Goal: Use online tool/utility: Utilize a website feature to perform a specific function

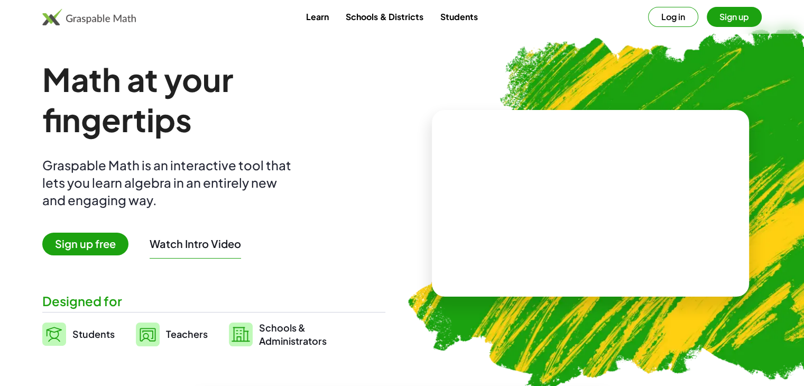
click at [92, 240] on span "Sign up free" at bounding box center [85, 244] width 86 height 23
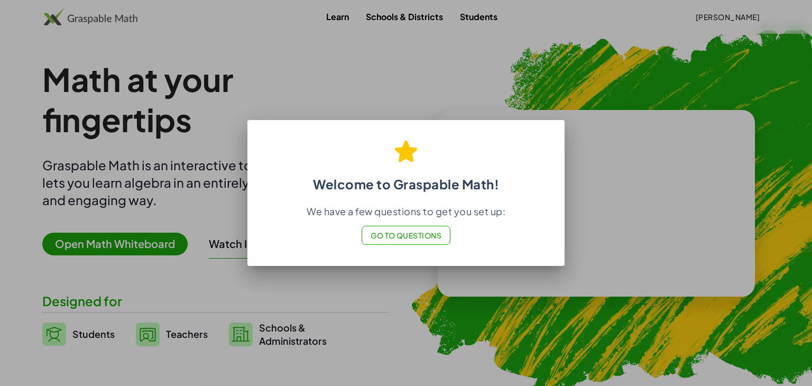
click at [430, 238] on span "Go to Questions" at bounding box center [406, 236] width 71 height 10
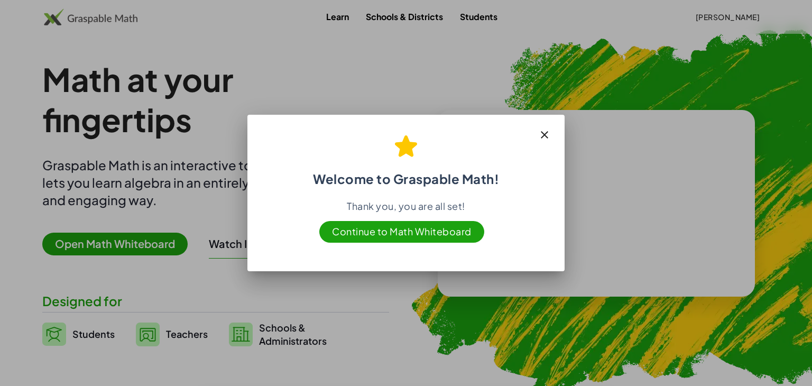
click at [452, 239] on span "Continue to Math Whiteboard" at bounding box center [401, 232] width 165 height 22
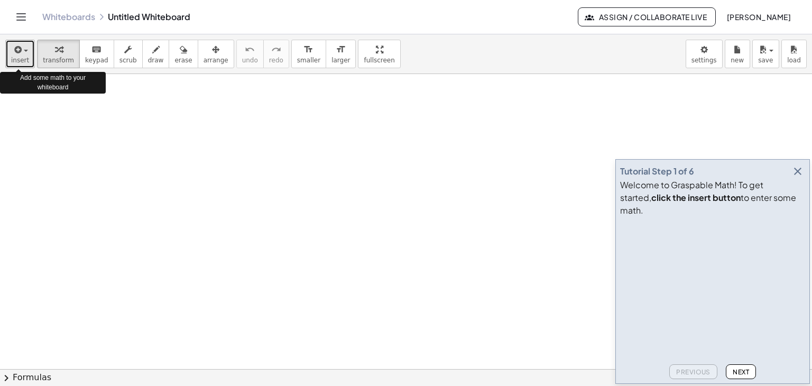
click at [14, 47] on icon "button" at bounding box center [17, 49] width 10 height 13
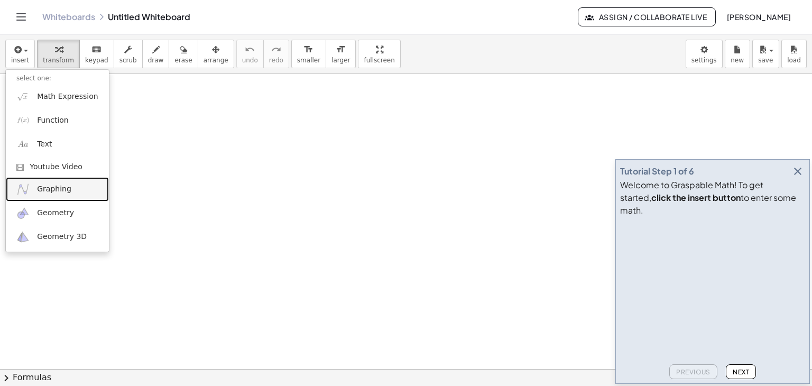
click at [65, 188] on span "Graphing" at bounding box center [54, 189] width 34 height 11
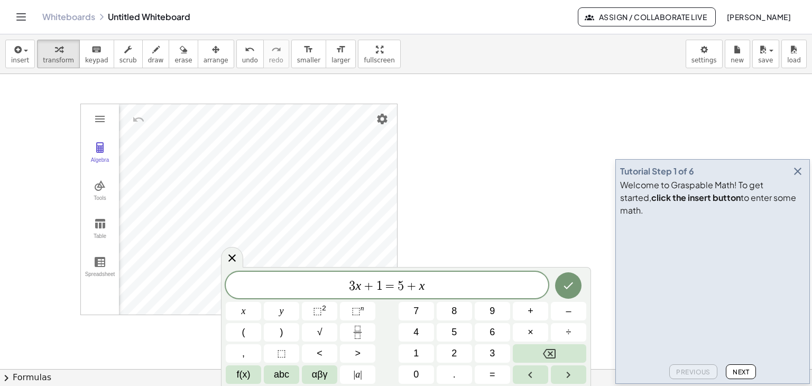
click at [426, 288] on span "3 x + 1 = 5 + x" at bounding box center [387, 286] width 323 height 15
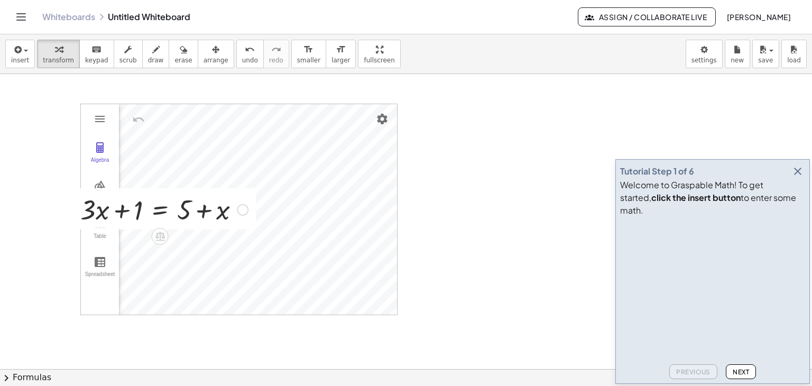
click at [237, 212] on div at bounding box center [243, 210] width 12 height 12
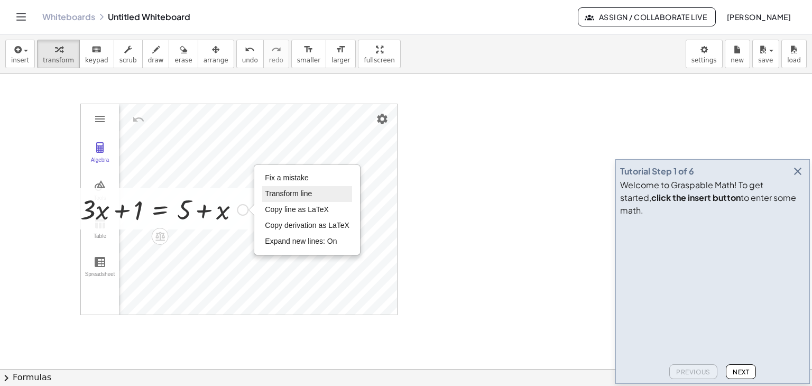
click at [303, 197] on li "Transform line" at bounding box center [307, 194] width 90 height 16
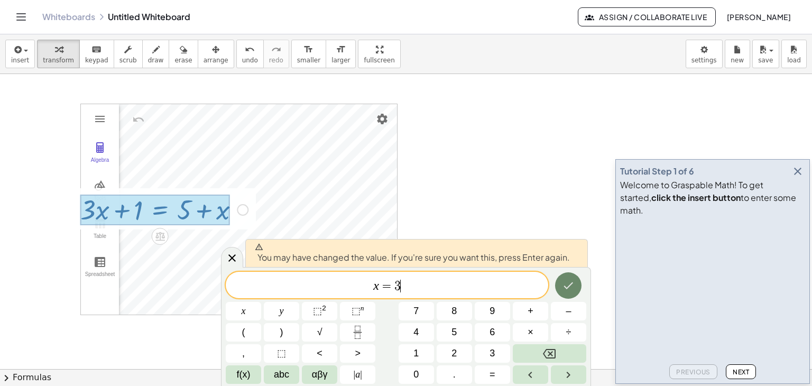
click at [563, 280] on icon "Done" at bounding box center [568, 285] width 13 height 13
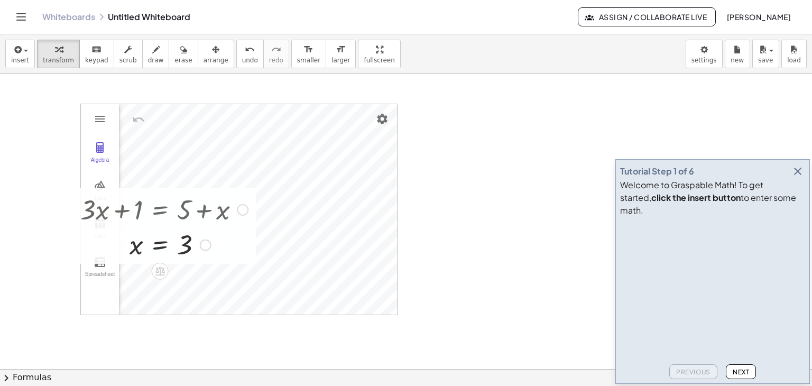
click at [208, 244] on div "Fix a mistake Transform line Copy line as LaTeX Copy derivation as LaTeX Expand…" at bounding box center [206, 246] width 12 height 12
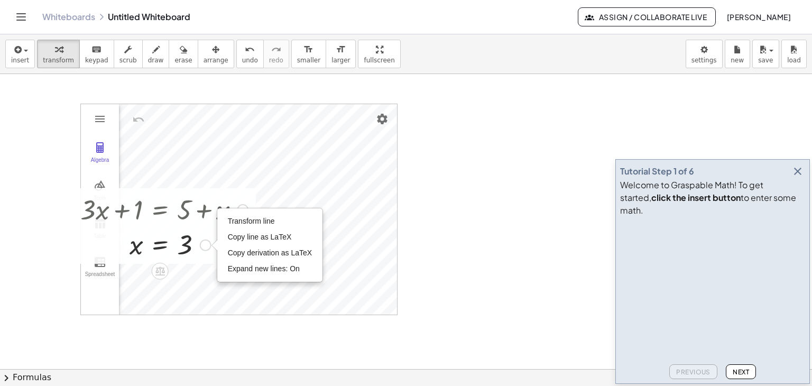
click at [212, 244] on div at bounding box center [215, 246] width 6 height 12
click at [207, 244] on div "Transform line Copy line as LaTeX Copy derivation as LaTeX Expand new lines: On" at bounding box center [206, 246] width 12 height 12
click at [256, 271] on span "Expand new lines: On" at bounding box center [264, 268] width 72 height 8
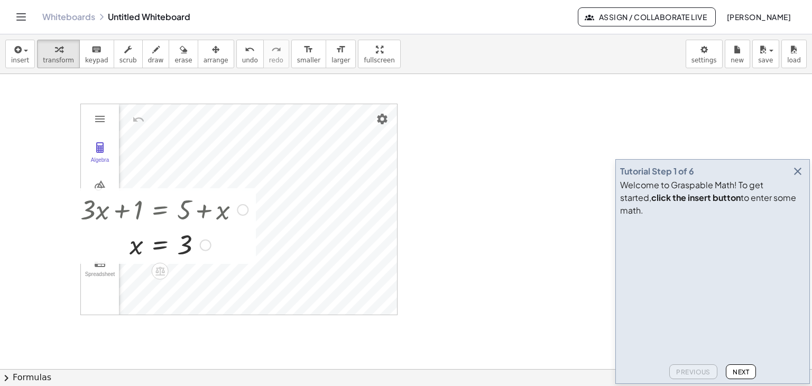
click at [248, 211] on div at bounding box center [243, 210] width 12 height 12
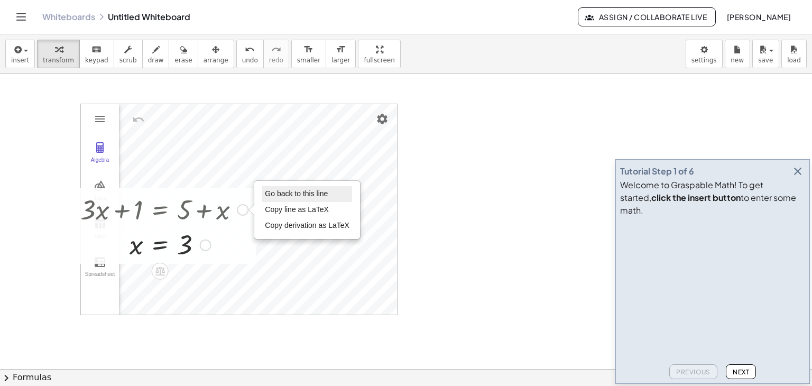
click at [290, 198] on li "Go back to this line" at bounding box center [307, 194] width 90 height 16
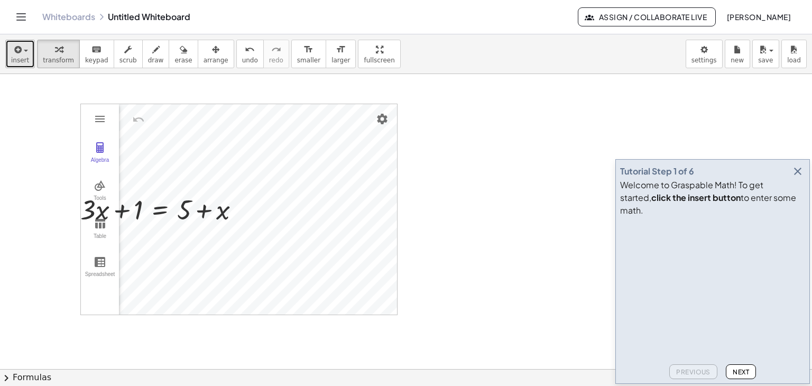
click at [17, 59] on span "insert" at bounding box center [20, 60] width 18 height 7
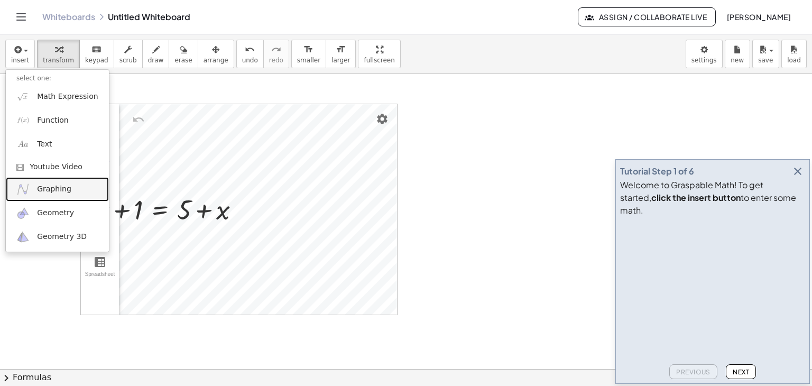
click at [62, 188] on span "Graphing" at bounding box center [54, 189] width 34 height 11
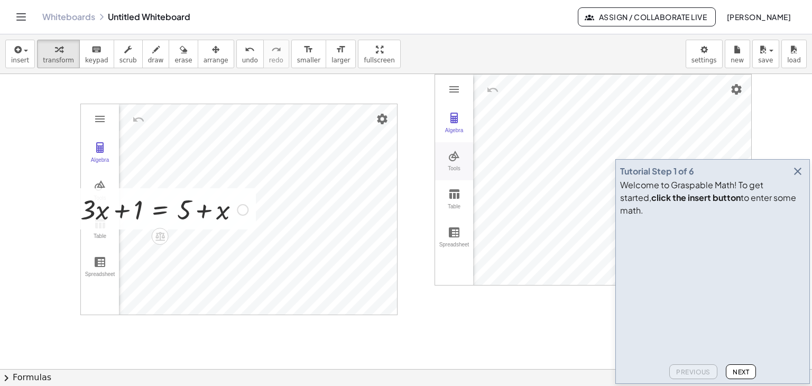
click at [256, 199] on div "+ · 3 · x + 1 = + 5 + x Go back to this line Copy line as LaTeX Copy derivation…" at bounding box center [160, 208] width 191 height 41
click at [240, 212] on div "Go back to this line Copy line as LaTeX Copy derivation as LaTeX" at bounding box center [243, 210] width 12 height 12
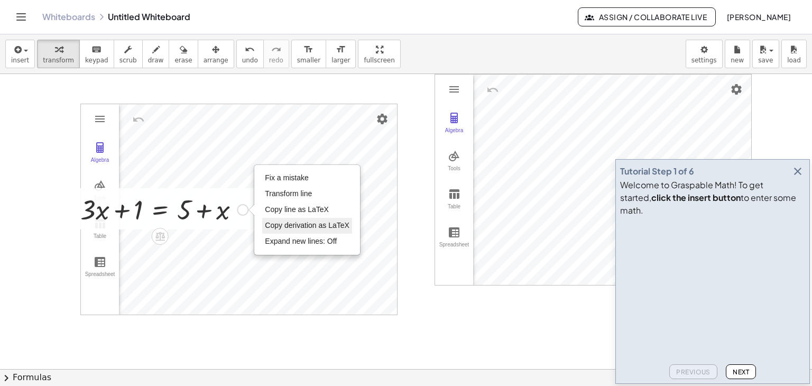
click at [317, 224] on span "Copy derivation as LaTeX" at bounding box center [307, 225] width 85 height 8
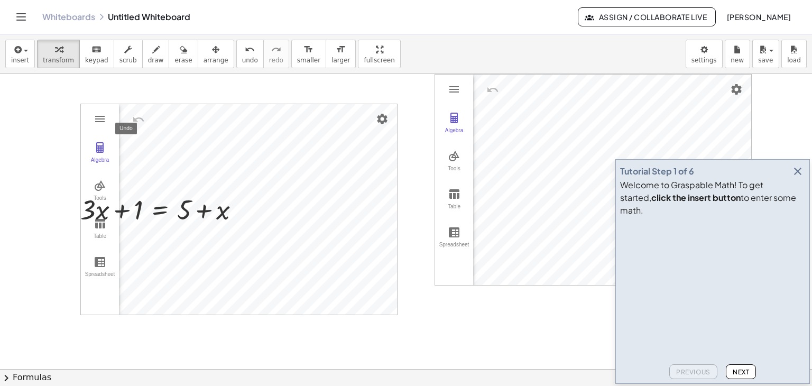
click at [140, 115] on img "Undo" at bounding box center [138, 119] width 13 height 13
click at [245, 54] on icon "undo" at bounding box center [250, 49] width 10 height 13
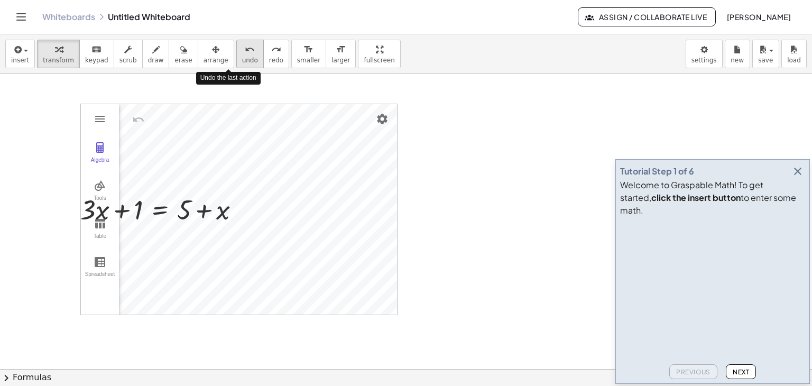
click at [245, 54] on icon "undo" at bounding box center [250, 49] width 10 height 13
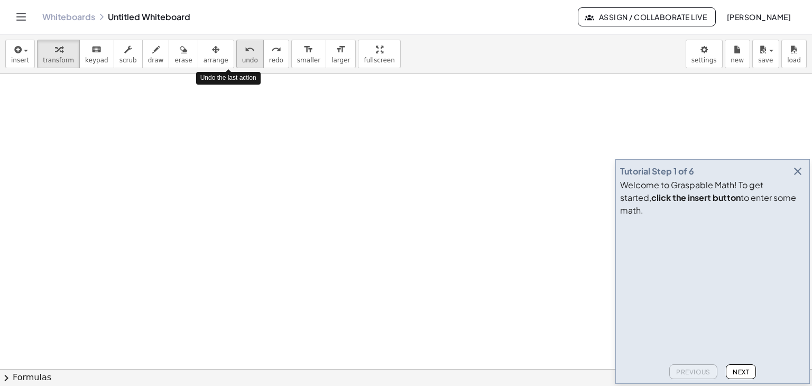
click at [245, 54] on icon "undo" at bounding box center [250, 49] width 10 height 13
click at [271, 53] on icon "redo" at bounding box center [276, 49] width 10 height 13
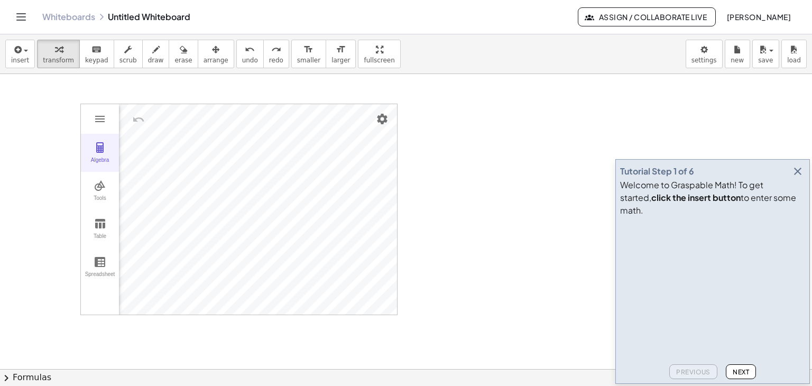
click at [102, 145] on img "Graphing Calculator" at bounding box center [100, 147] width 13 height 13
click at [142, 223] on div "Algebra" at bounding box center [145, 165] width 52 height 124
drag, startPoint x: 136, startPoint y: 235, endPoint x: 137, endPoint y: 148, distance: 87.8
click at [137, 148] on div "Input… GeoGebra Graphing Calculator" at bounding box center [145, 196] width 52 height 185
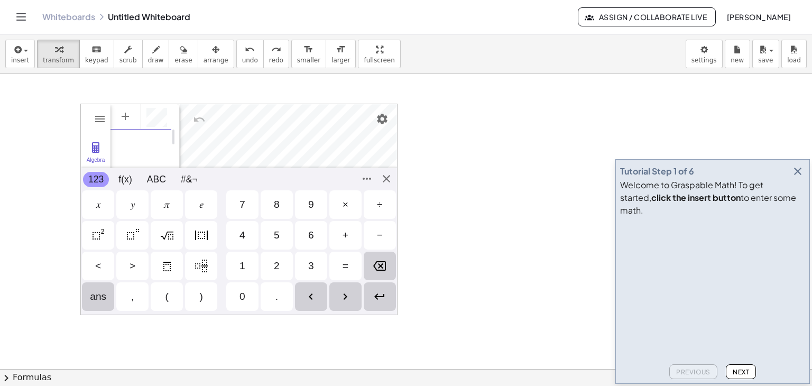
scroll to position [6, 0]
click at [104, 207] on div "𝑥" at bounding box center [98, 204] width 32 height 29
click at [349, 272] on div "=" at bounding box center [345, 266] width 32 height 29
click at [98, 235] on img "Squared" at bounding box center [98, 235] width 13 height 13
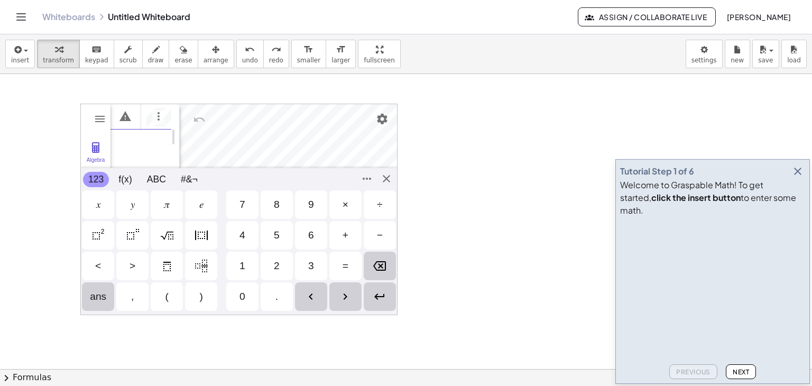
click at [239, 235] on div "4" at bounding box center [242, 235] width 32 height 29
click at [245, 237] on div "4" at bounding box center [242, 235] width 32 height 29
click at [97, 233] on img "Squared" at bounding box center [98, 235] width 13 height 13
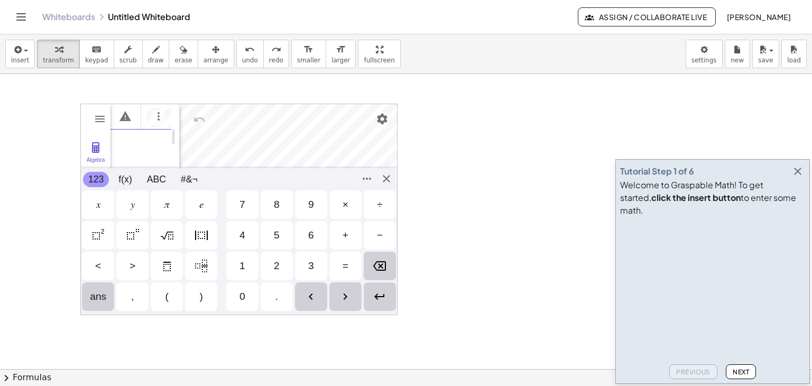
click at [169, 230] on img "Square Root" at bounding box center [167, 235] width 13 height 13
click at [385, 181] on div "Algebra Tools Table Spreadsheet GeoGebra Graphing Calculator Basic Tools Move P…" at bounding box center [238, 210] width 317 height 212
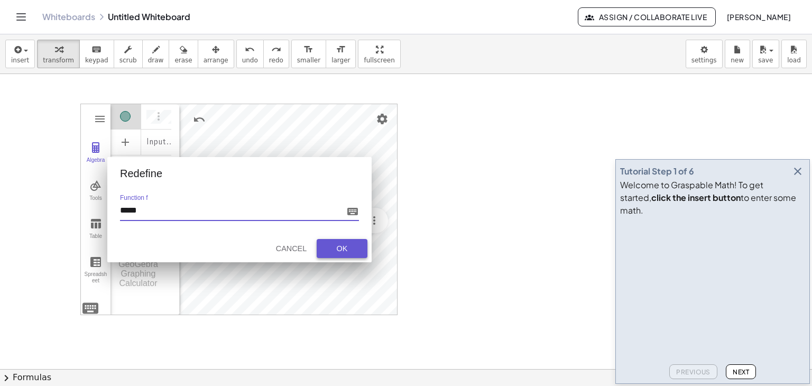
type input "*****"
click at [349, 239] on button "OK" at bounding box center [342, 248] width 51 height 19
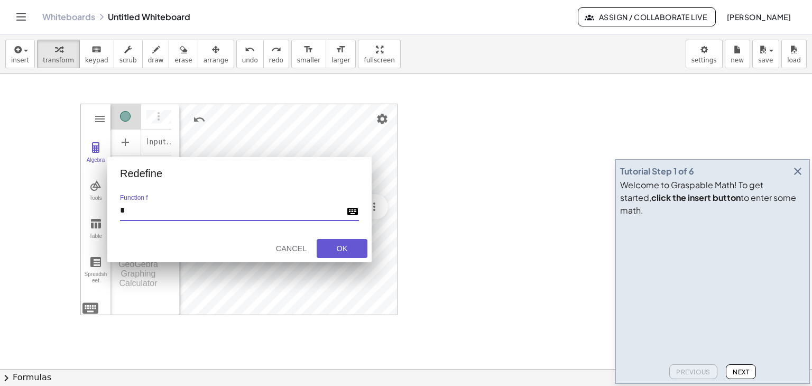
click at [347, 212] on img "Graphing Calculator" at bounding box center [352, 211] width 13 height 13
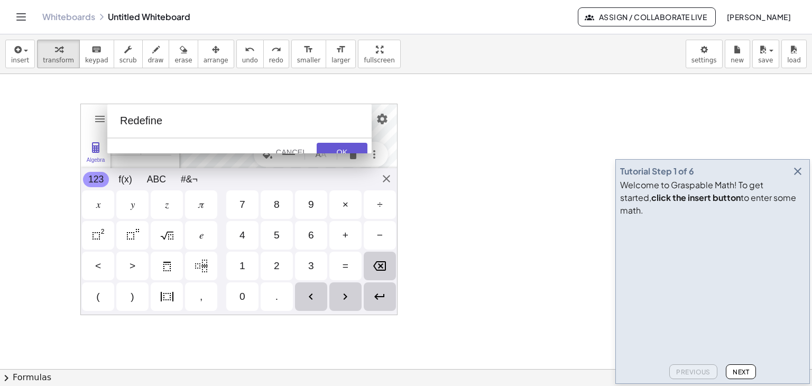
click at [230, 133] on div "Redefine Function f * Cancel OK" at bounding box center [239, 128] width 264 height 49
click at [159, 115] on div "Redefine" at bounding box center [246, 121] width 252 height 12
click at [291, 149] on div "Cancel" at bounding box center [291, 152] width 34 height 8
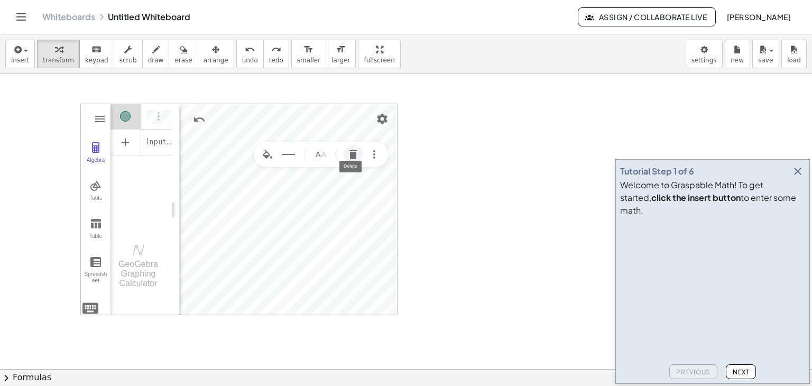
click at [354, 152] on img "Delete" at bounding box center [353, 154] width 13 height 13
click at [96, 229] on button "Table" at bounding box center [96, 229] width 30 height 38
click at [152, 127] on div "x" at bounding box center [159, 120] width 28 height 32
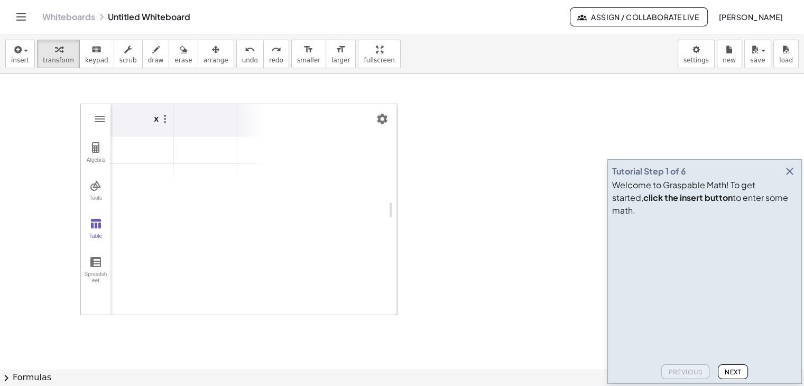
drag, startPoint x: 175, startPoint y: 215, endPoint x: 519, endPoint y: 205, distance: 344.9
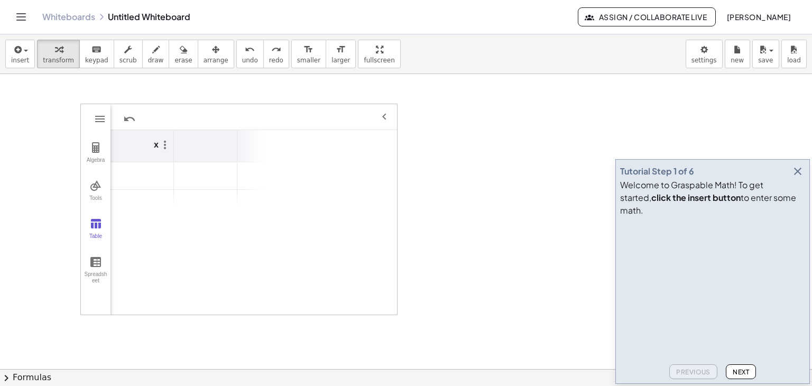
click at [190, 155] on th "Graphing Calculator" at bounding box center [205, 146] width 63 height 32
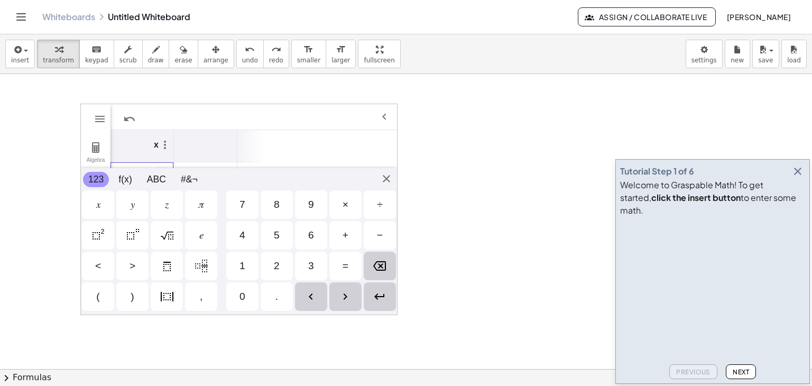
click at [138, 181] on td "Graphing Calculator" at bounding box center [142, 176] width 63 height 28
click at [241, 215] on div "7" at bounding box center [242, 204] width 32 height 29
click at [382, 310] on div "Enter" at bounding box center [380, 296] width 32 height 29
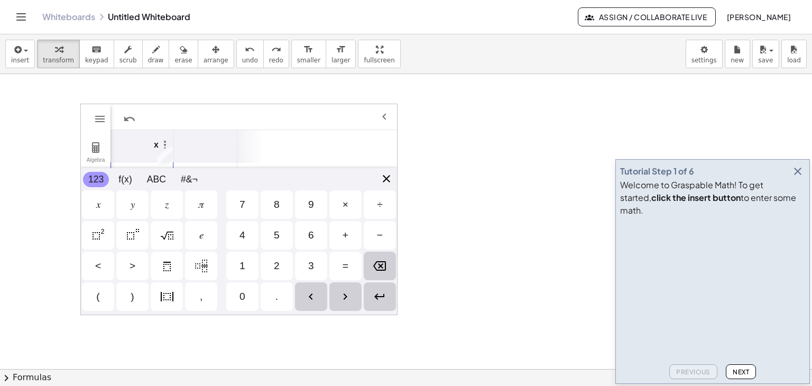
click at [389, 179] on div "Algebra Tools Table Spreadsheet Input… GeoGebra Graphing Calculator Basic Tools…" at bounding box center [238, 210] width 317 height 212
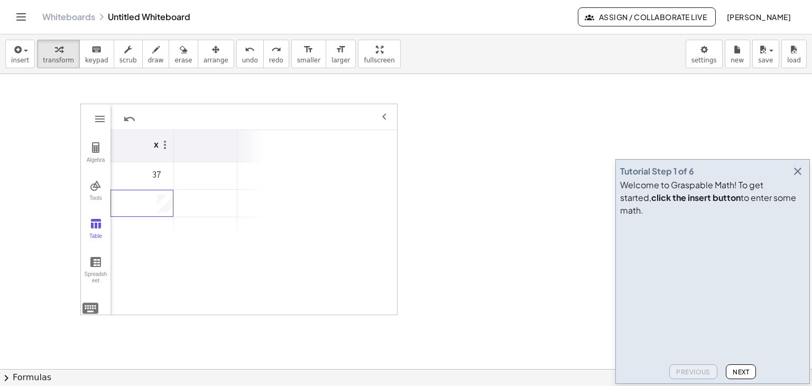
click at [202, 148] on th "Graphing Calculator" at bounding box center [205, 146] width 63 height 32
click at [207, 173] on td "Graphing Calculator" at bounding box center [205, 176] width 63 height 28
click at [148, 205] on td "Graphing Calculator" at bounding box center [142, 204] width 63 height 28
click at [158, 174] on td "37" at bounding box center [142, 176] width 63 height 28
click at [385, 114] on img "Graphing Calculator" at bounding box center [384, 117] width 13 height 13
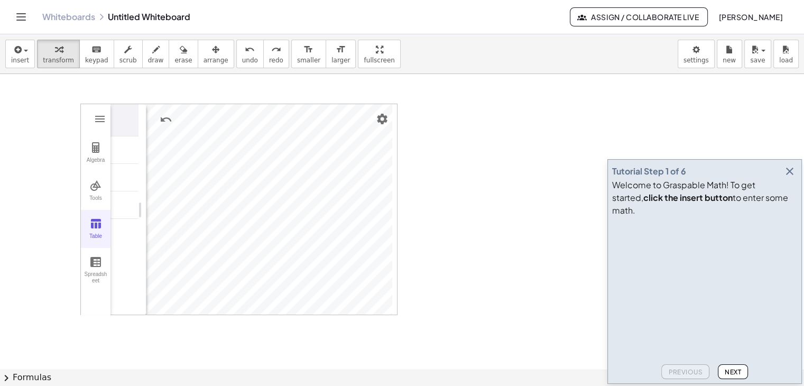
drag, startPoint x: 297, startPoint y: 209, endPoint x: 110, endPoint y: 216, distance: 187.3
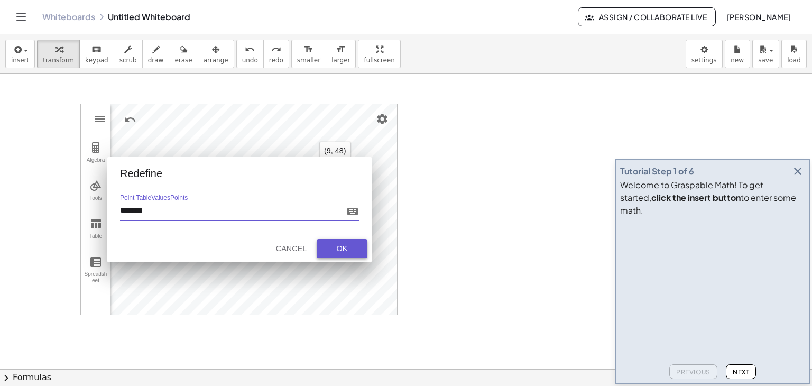
click at [345, 245] on div "OK" at bounding box center [342, 248] width 34 height 8
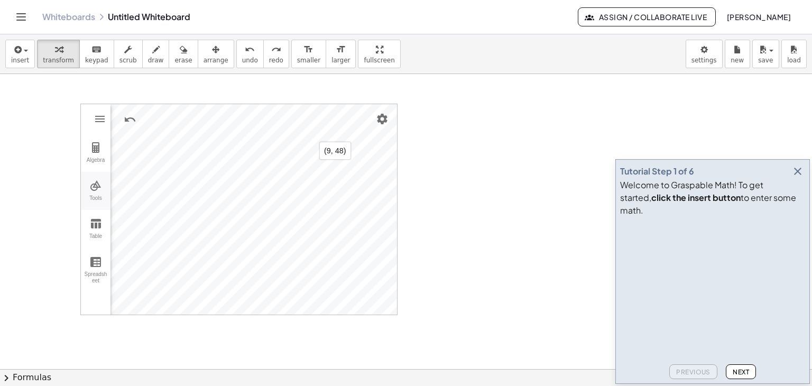
click at [97, 186] on img "Graphing Calculator" at bounding box center [95, 185] width 13 height 13
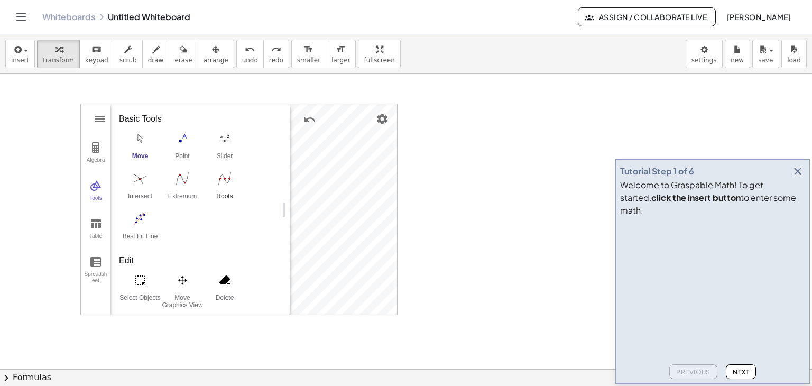
click at [230, 183] on img "Roots. Select a function" at bounding box center [225, 178] width 42 height 17
